Goal: Task Accomplishment & Management: Use online tool/utility

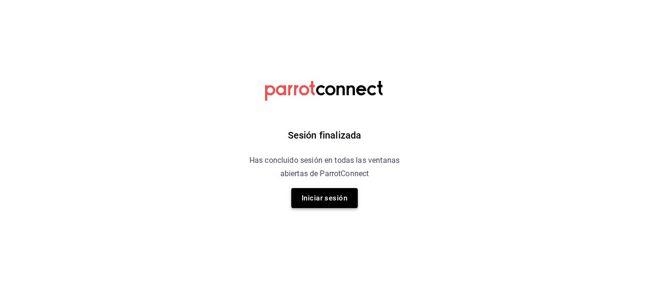
click at [321, 197] on button "Iniciar sesión" at bounding box center [324, 198] width 67 height 20
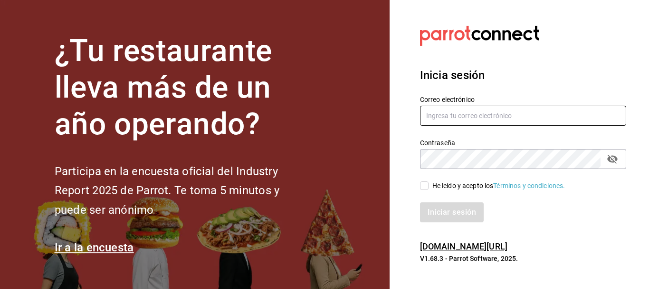
type input "animal.puebla@grupocosteno.com"
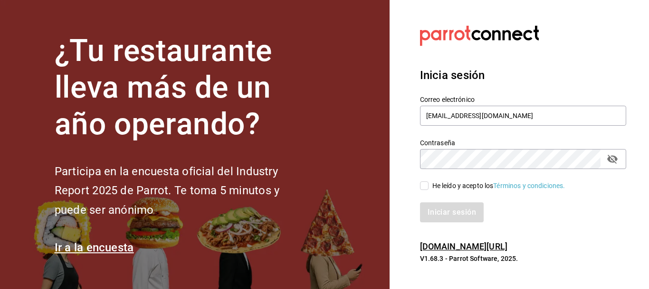
click at [423, 183] on input "He leído y acepto los Términos y condiciones." at bounding box center [424, 185] width 9 height 9
checkbox input "true"
click at [442, 208] on button "Iniciar sesión" at bounding box center [452, 212] width 65 height 20
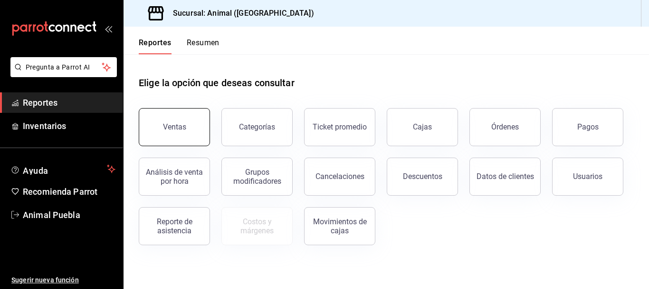
click at [204, 127] on button "Ventas" at bounding box center [174, 127] width 71 height 38
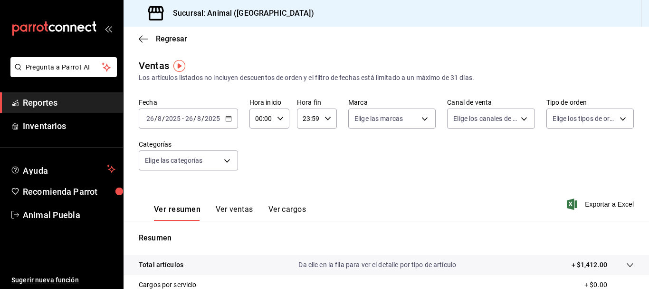
click at [227, 121] on \(Stroke\) "button" at bounding box center [229, 118] width 6 height 5
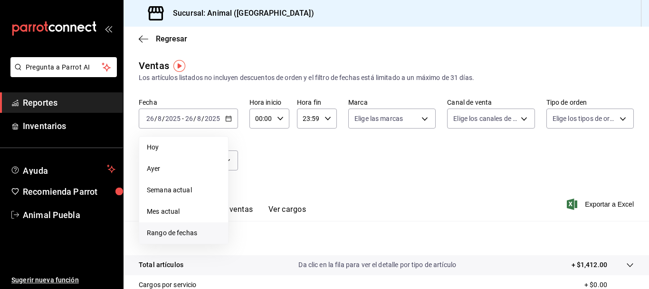
click at [166, 232] on span "Rango de fechas" at bounding box center [184, 233] width 74 height 10
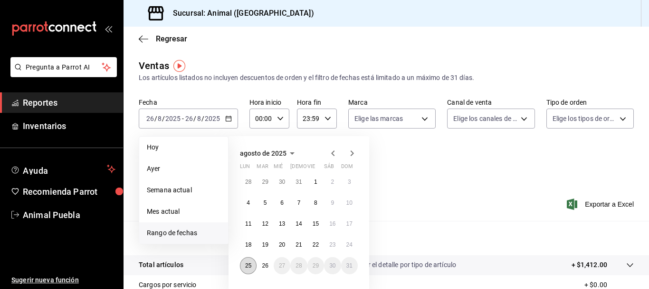
click at [246, 264] on abbr "25" at bounding box center [248, 265] width 6 height 7
click at [265, 265] on abbr "26" at bounding box center [265, 265] width 6 height 7
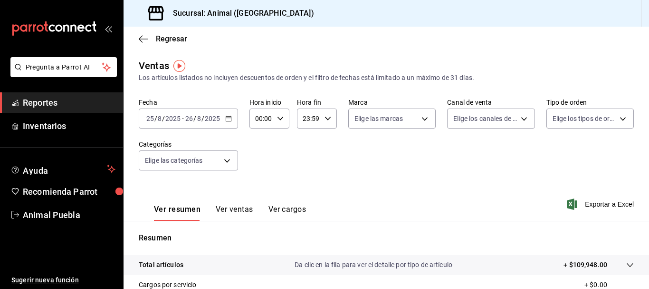
click at [259, 122] on input "00:00" at bounding box center [262, 118] width 24 height 19
click at [260, 158] on div "04" at bounding box center [258, 168] width 19 height 23
click at [260, 158] on span "05" at bounding box center [259, 160] width 4 height 8
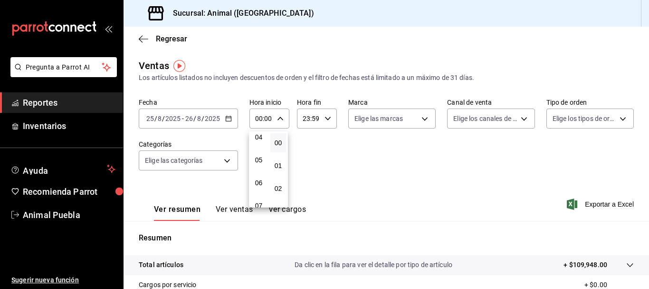
type input "05:00"
click at [305, 114] on div at bounding box center [324, 144] width 649 height 289
click at [307, 117] on input "23:59" at bounding box center [309, 118] width 24 height 19
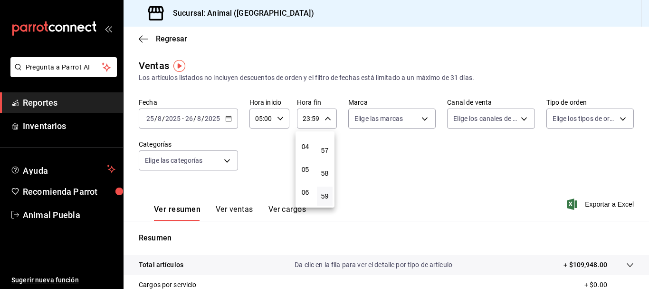
scroll to position [88, 0]
click at [303, 170] on span "05" at bounding box center [305, 169] width 4 height 8
click at [326, 144] on span "00" at bounding box center [325, 143] width 4 height 8
type input "05:00"
click at [411, 153] on div at bounding box center [324, 144] width 649 height 289
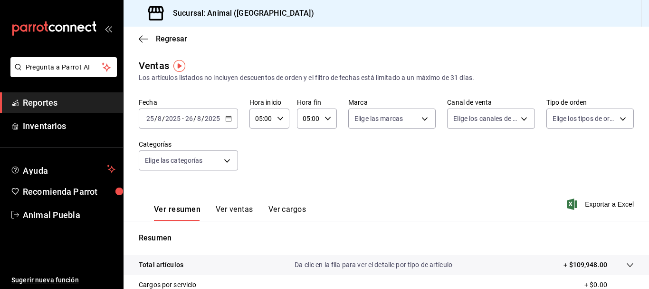
click at [411, 153] on div "Fecha 2025-08-25 25 / 8 / 2025 - 2025-08-26 26 / 8 / 2025 Hora inicio 05:00 Hor…" at bounding box center [386, 140] width 495 height 84
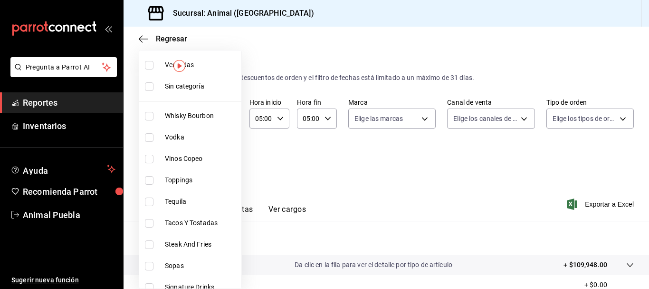
click at [236, 163] on body "Pregunta a Parrot AI Reportes Inventarios Ayuda Recomienda Parrot Animal Puebla…" at bounding box center [324, 144] width 649 height 289
click at [193, 69] on span "Ver todas" at bounding box center [201, 65] width 73 height 10
type input "696422f3-042f-4992-a796-20cec1d2addd,ab2f2cdd-2d2d-455a-bd59-969ed93fbee5,5744a…"
checkbox input "true"
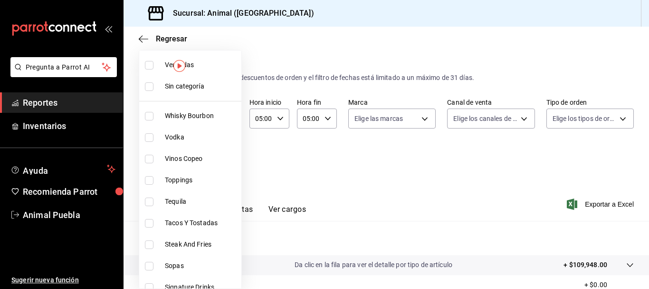
checkbox input "true"
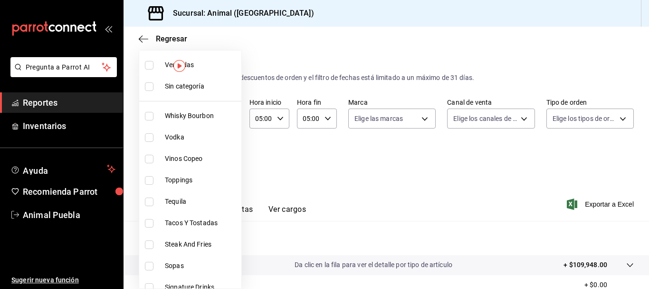
checkbox input "true"
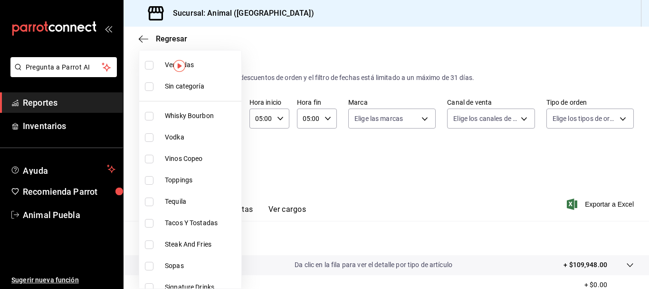
checkbox input "true"
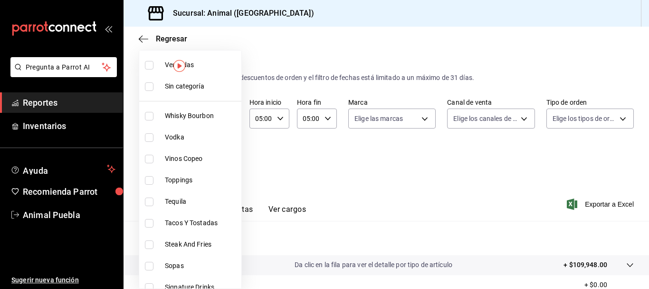
checkbox input "true"
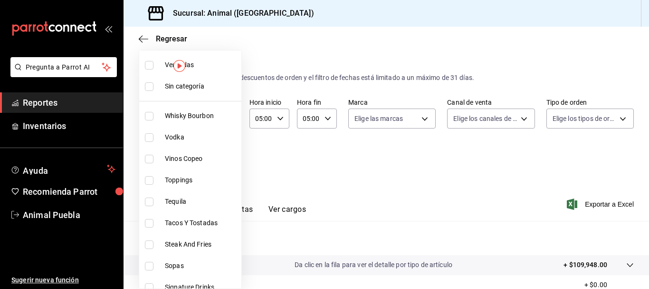
checkbox input "true"
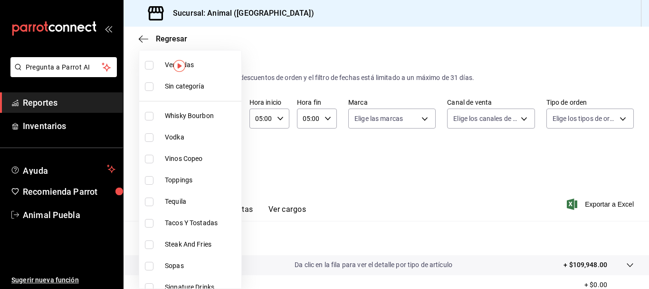
checkbox input "true"
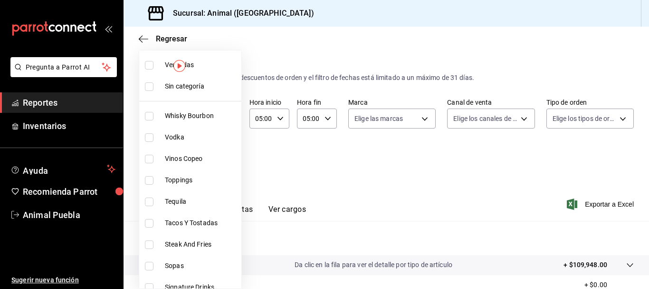
checkbox input "true"
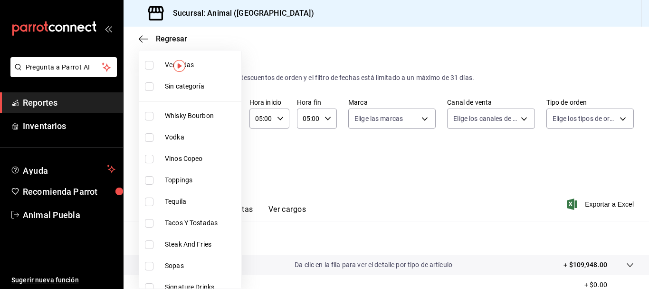
checkbox input "true"
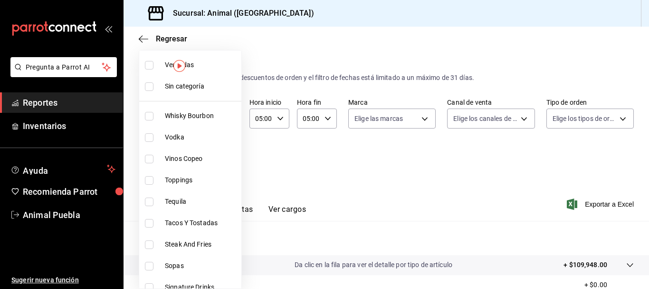
checkbox input "true"
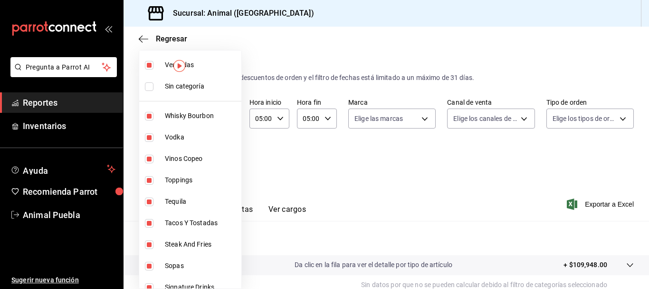
click at [433, 196] on div at bounding box center [324, 144] width 649 height 289
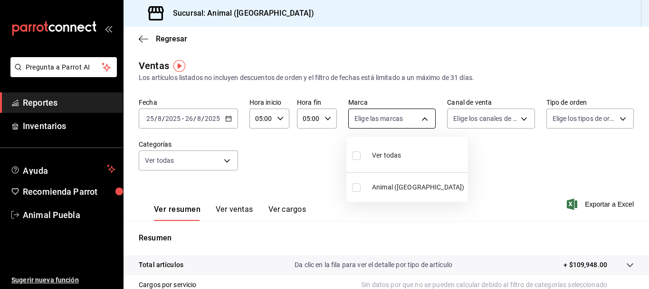
click at [426, 121] on body "Pregunta a Parrot AI Reportes Inventarios Ayuda Recomienda Parrot Animal Puebla…" at bounding box center [324, 144] width 649 height 289
click at [411, 152] on li "Ver todas" at bounding box center [408, 154] width 122 height 28
type input "96838179-8fbb-4073-aae3-1789726318c8"
checkbox input "true"
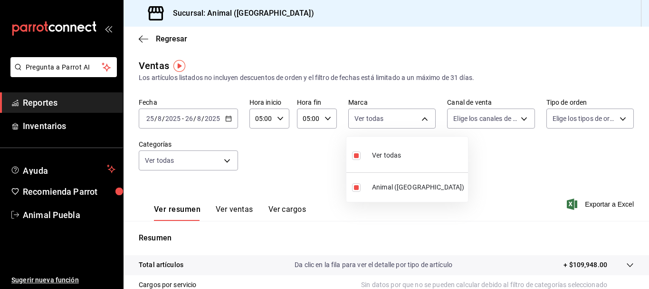
click at [493, 119] on div at bounding box center [324, 144] width 649 height 289
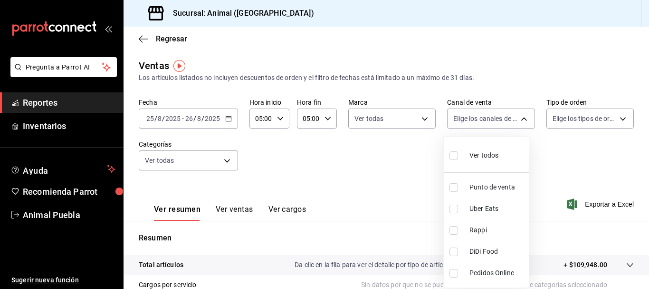
click at [493, 119] on body "Pregunta a Parrot AI Reportes Inventarios Ayuda Recomienda Parrot Animal Puebla…" at bounding box center [324, 144] width 649 height 289
click at [487, 148] on div "Ver todos" at bounding box center [474, 154] width 49 height 20
type input "PARROT,UBER_EATS,RAPPI,DIDI_FOOD,ONLINE"
checkbox input "true"
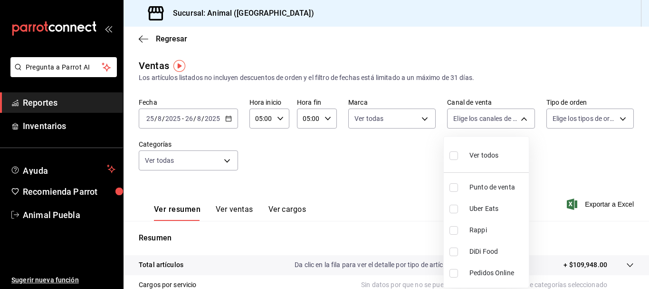
checkbox input "true"
click at [553, 120] on div at bounding box center [324, 144] width 649 height 289
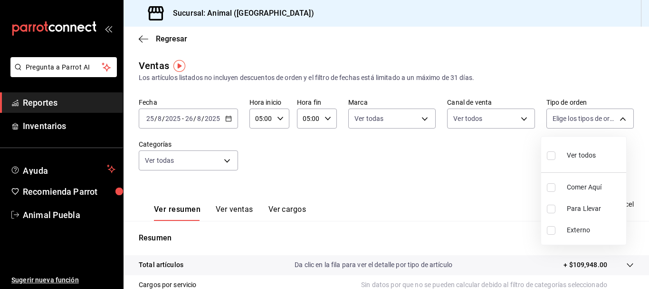
click at [553, 120] on body "Pregunta a Parrot AI Reportes Inventarios Ayuda Recomienda Parrot Animal Puebla…" at bounding box center [324, 144] width 649 height 289
click at [567, 156] on div "Ver todos" at bounding box center [571, 154] width 49 height 20
type input "89cc3392-1a89-49ed-91c4-e66ea58282e1,025cf6ae-25b7-4698-bb98-3d77af74a196,EXTER…"
checkbox input "true"
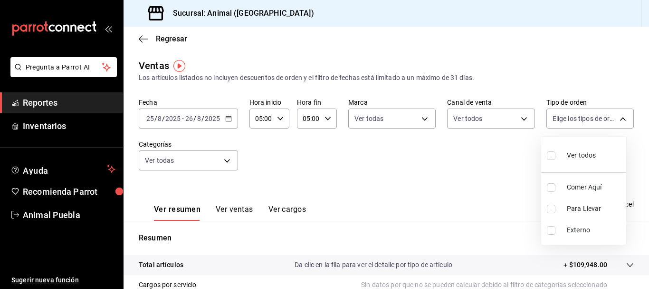
checkbox input "true"
click at [505, 168] on div at bounding box center [324, 144] width 649 height 289
click at [580, 201] on span "Exportar a Excel" at bounding box center [601, 203] width 65 height 11
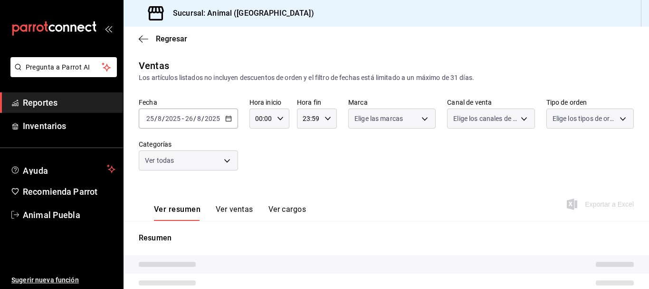
type input "05:00"
type input "696422f3-042f-4992-a796-20cec1d2addd,ab2f2cdd-2d2d-455a-bd59-969ed93fbee5,5744a…"
type input "96838179-8fbb-4073-aae3-1789726318c8"
type input "PARROT,UBER_EATS,RAPPI,DIDI_FOOD,ONLINE"
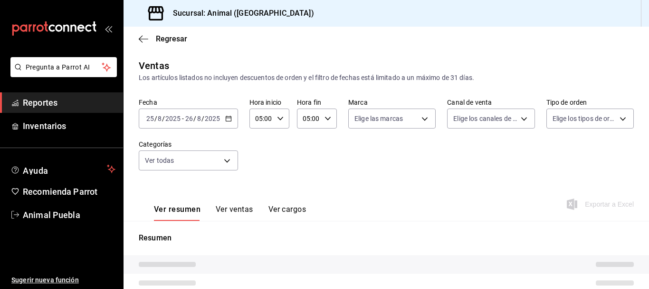
type input "89cc3392-1a89-49ed-91c4-e66ea58282e1,025cf6ae-25b7-4698-bb98-3d77af74a196,EXTER…"
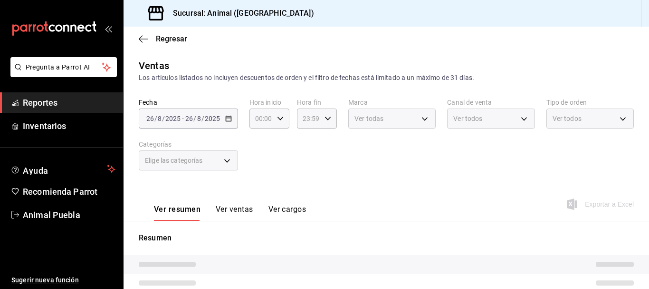
type input "05:00"
type input "696422f3-042f-4992-a796-20cec1d2addd,ab2f2cdd-2d2d-455a-bd59-969ed93fbee5,5744a…"
type input "96838179-8fbb-4073-aae3-1789726318c8"
type input "PARROT,UBER_EATS,RAPPI,DIDI_FOOD,ONLINE"
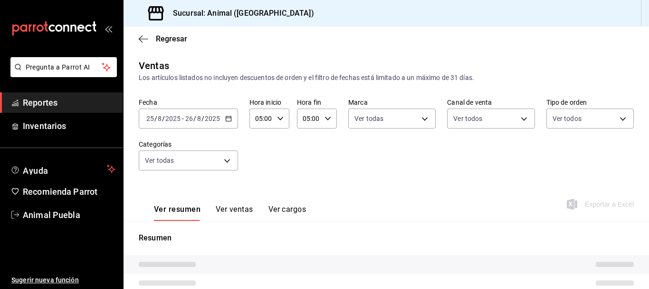
type input "89cc3392-1a89-49ed-91c4-e66ea58282e1,025cf6ae-25b7-4698-bb98-3d77af74a196,EXTER…"
